Goal: Go to known website: Access a specific website the user already knows

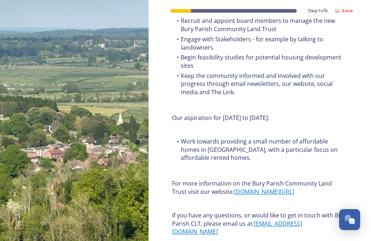
scroll to position [985, 0]
click at [246, 188] on link "[DOMAIN_NAME][URL]" at bounding box center [264, 192] width 60 height 8
